Goal: Transaction & Acquisition: Subscribe to service/newsletter

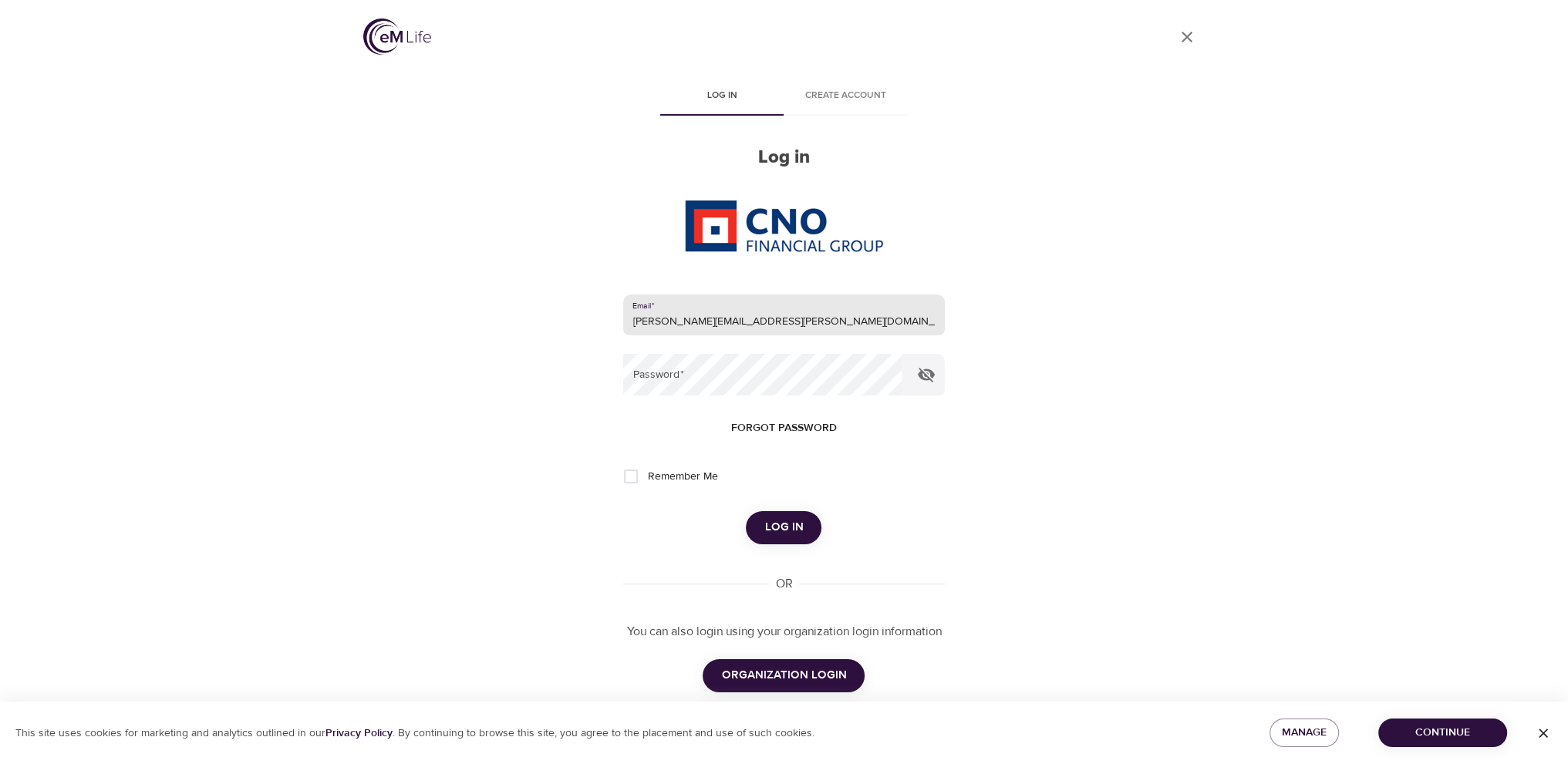
type input "[PERSON_NAME][EMAIL_ADDRESS][PERSON_NAME][DOMAIN_NAME]"
click at [746, 511] on button "Log in" at bounding box center [783, 527] width 75 height 32
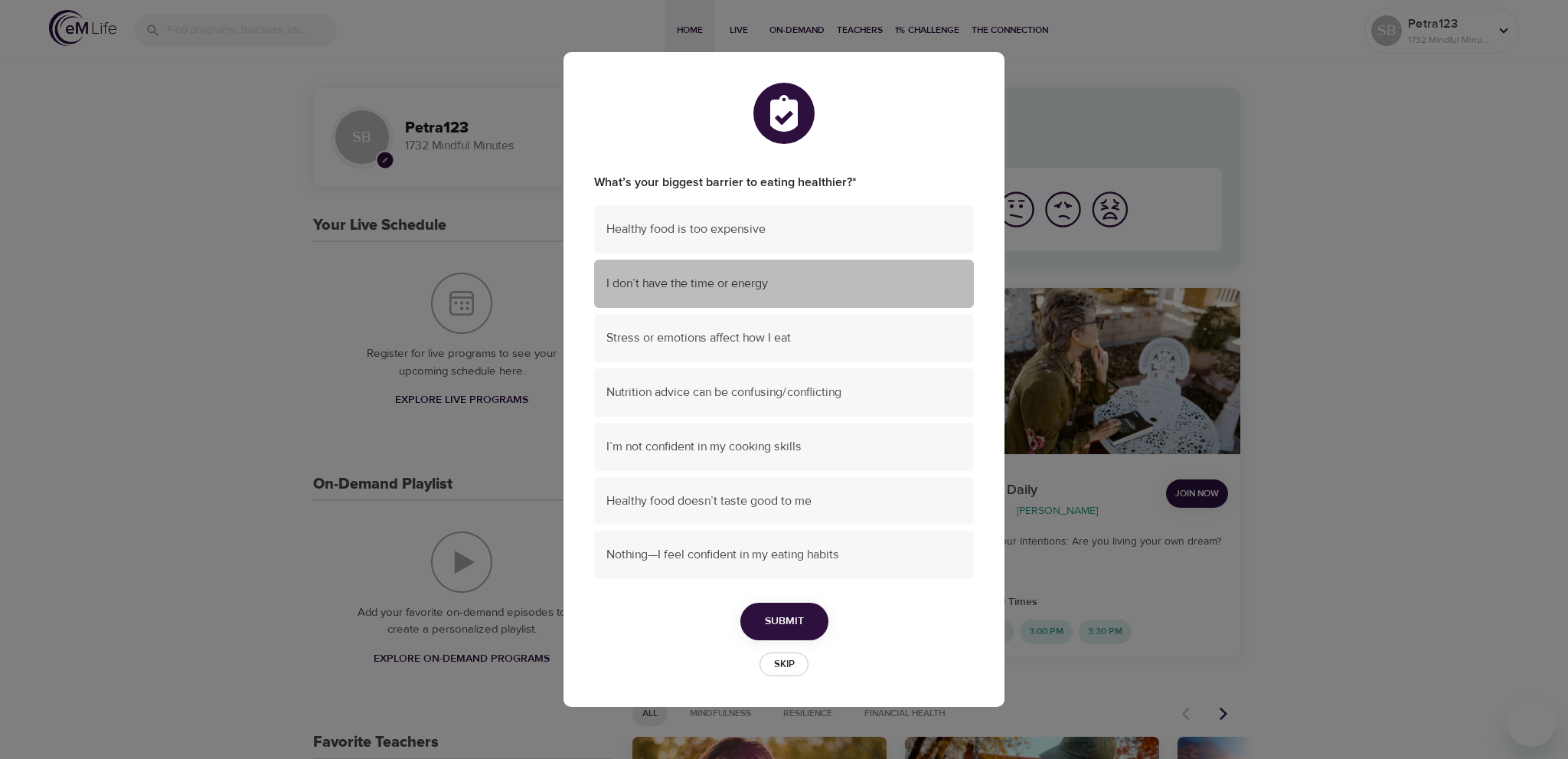
click at [805, 271] on div "I don’t have the time or energy" at bounding box center [784, 284] width 380 height 48
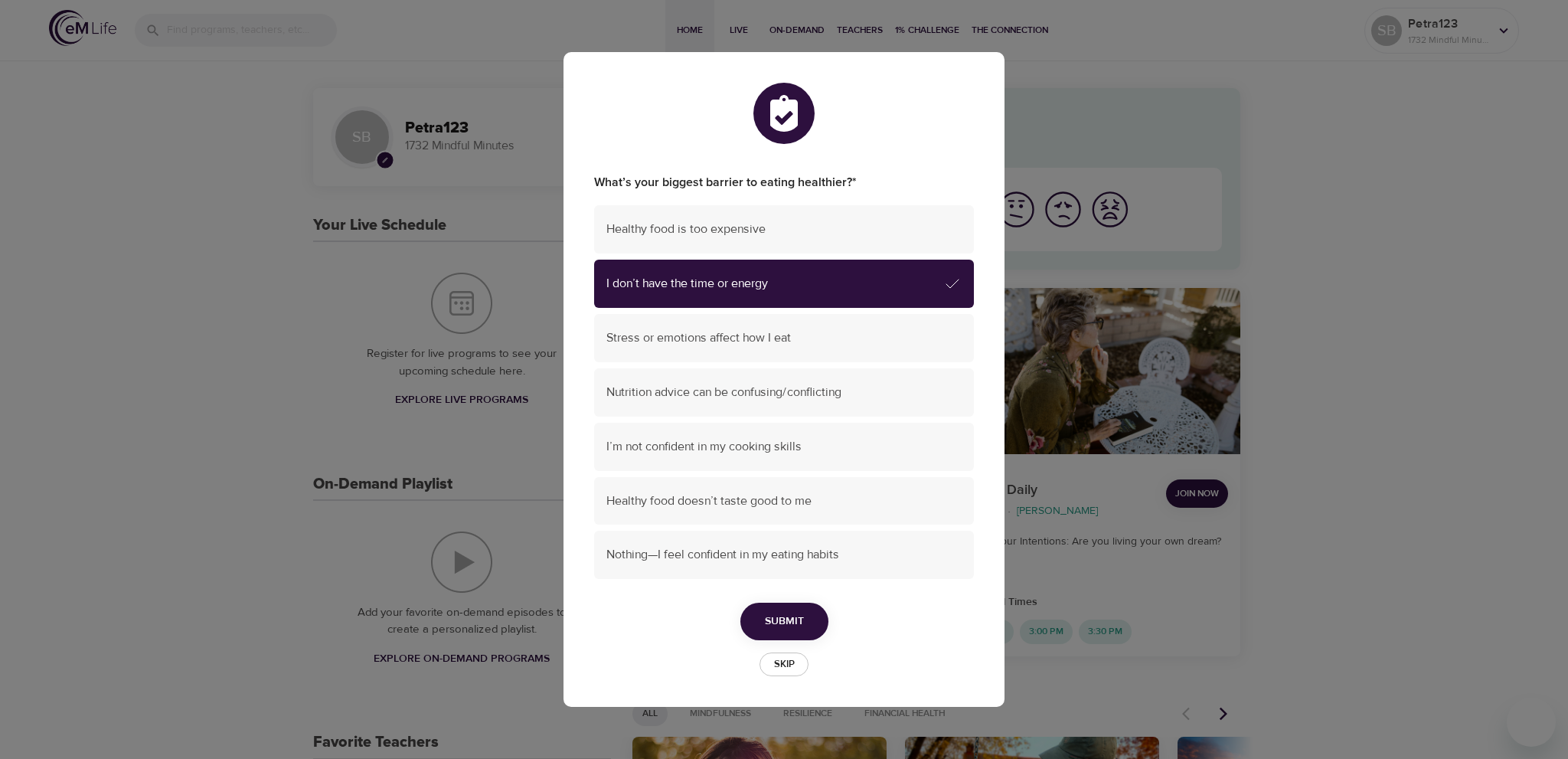
click at [783, 619] on span "Submit" at bounding box center [785, 621] width 39 height 20
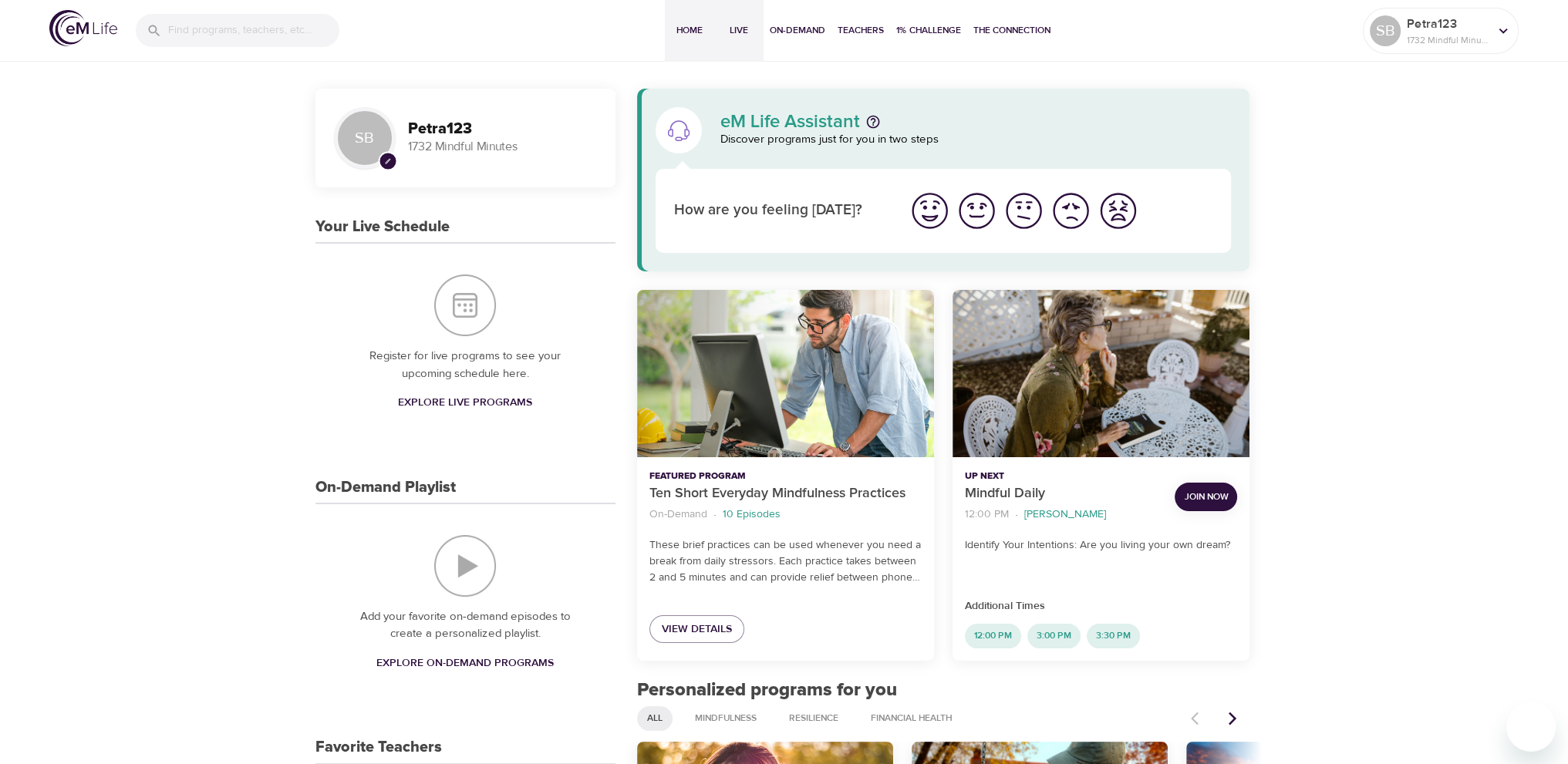
click at [745, 25] on span "Live" at bounding box center [738, 30] width 37 height 16
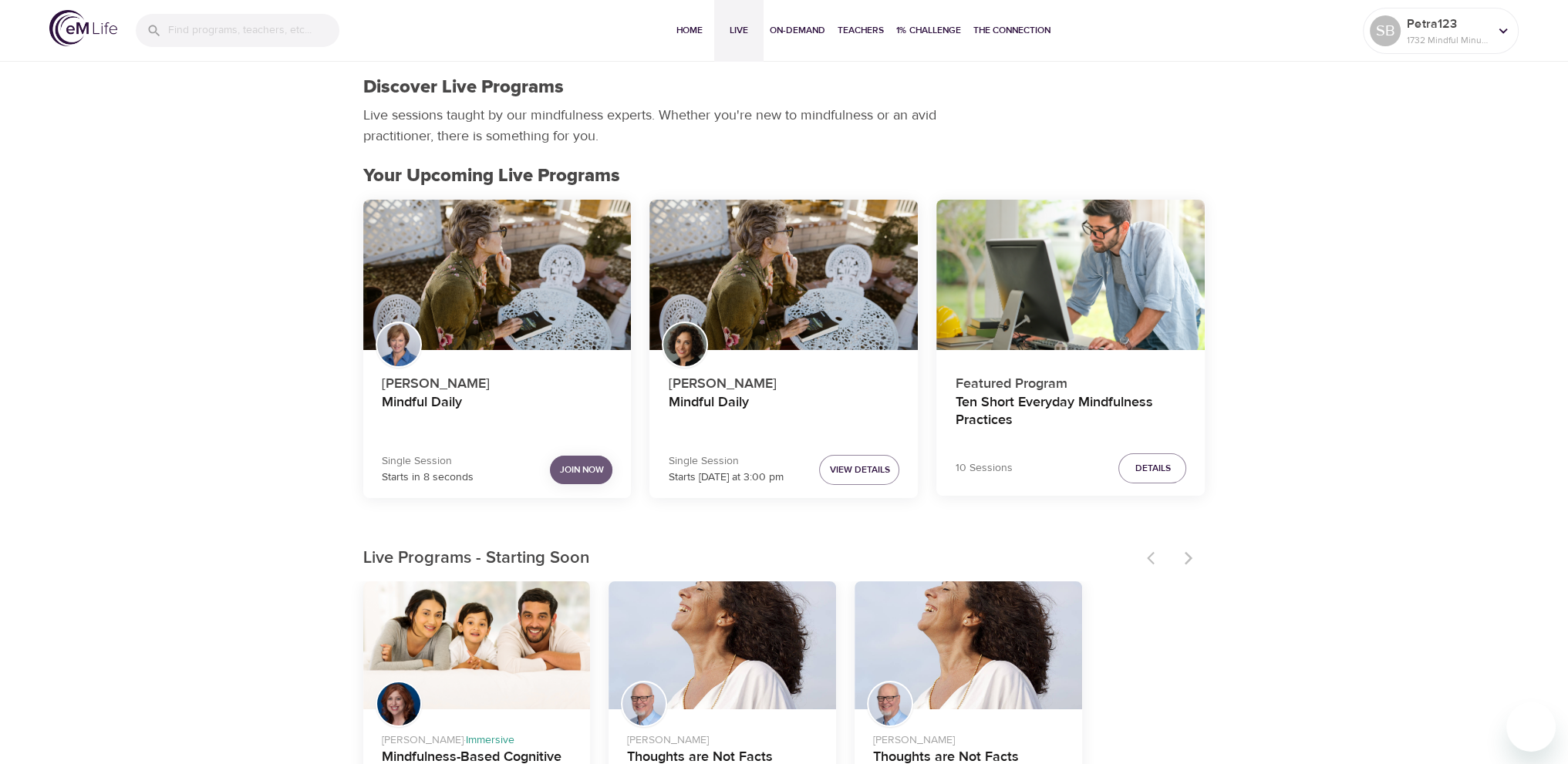
click at [576, 468] on span "Join Now" at bounding box center [581, 470] width 44 height 16
